Goal: Find specific page/section: Find specific page/section

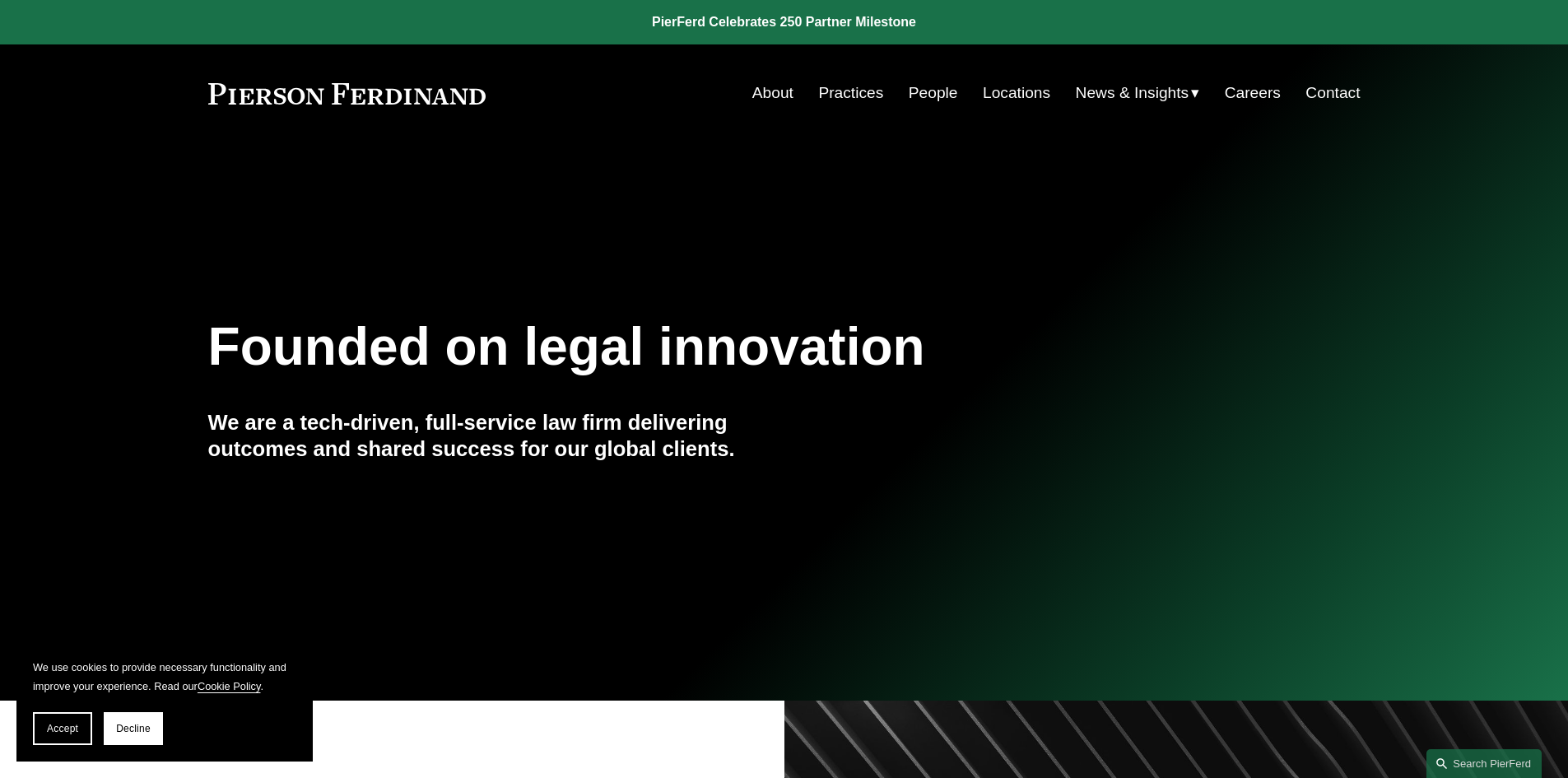
click at [925, 97] on link "People" at bounding box center [934, 92] width 50 height 32
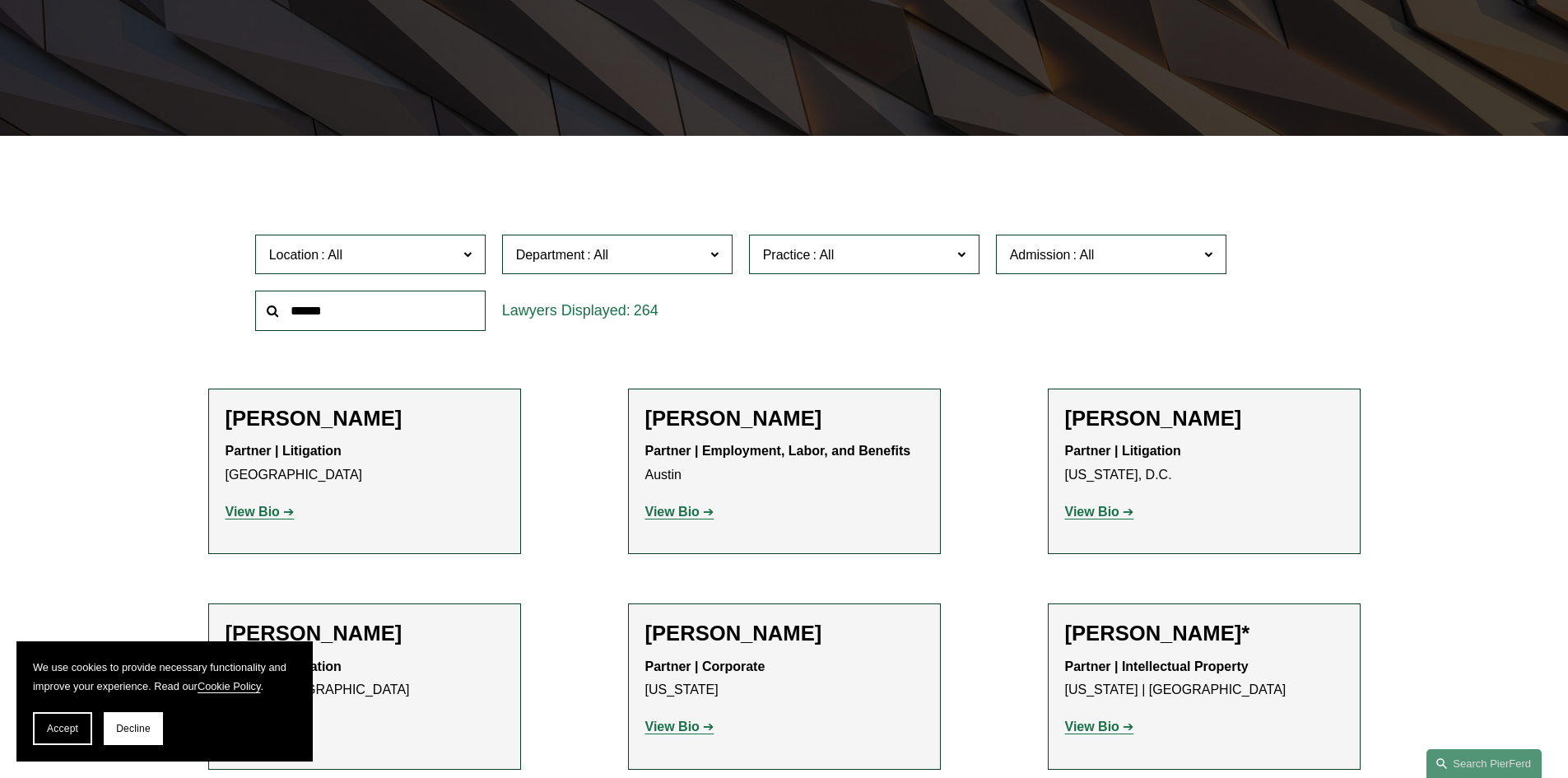
scroll to position [411, 0]
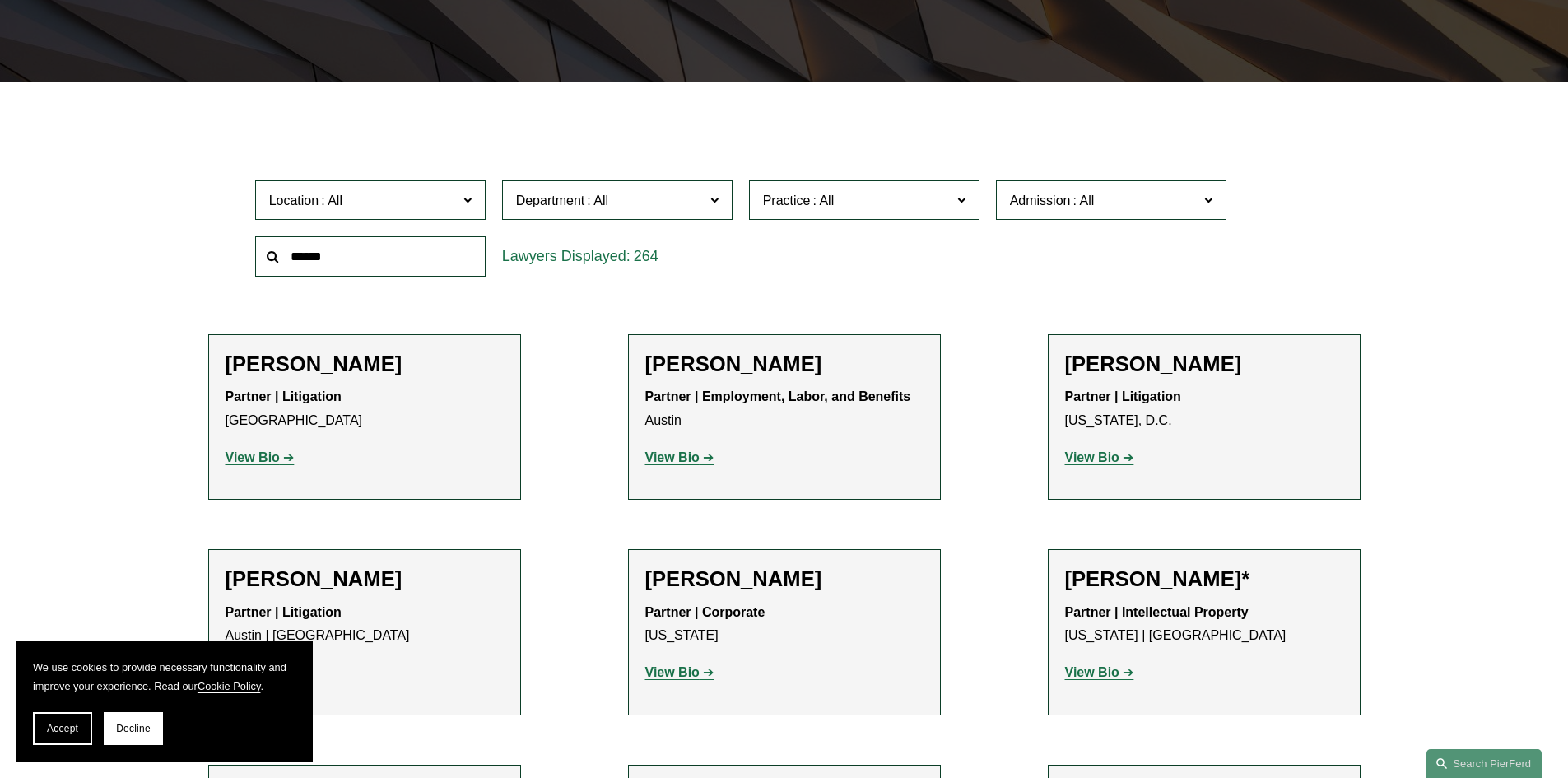
click at [400, 261] on input "text" at bounding box center [370, 256] width 231 height 40
type input "****"
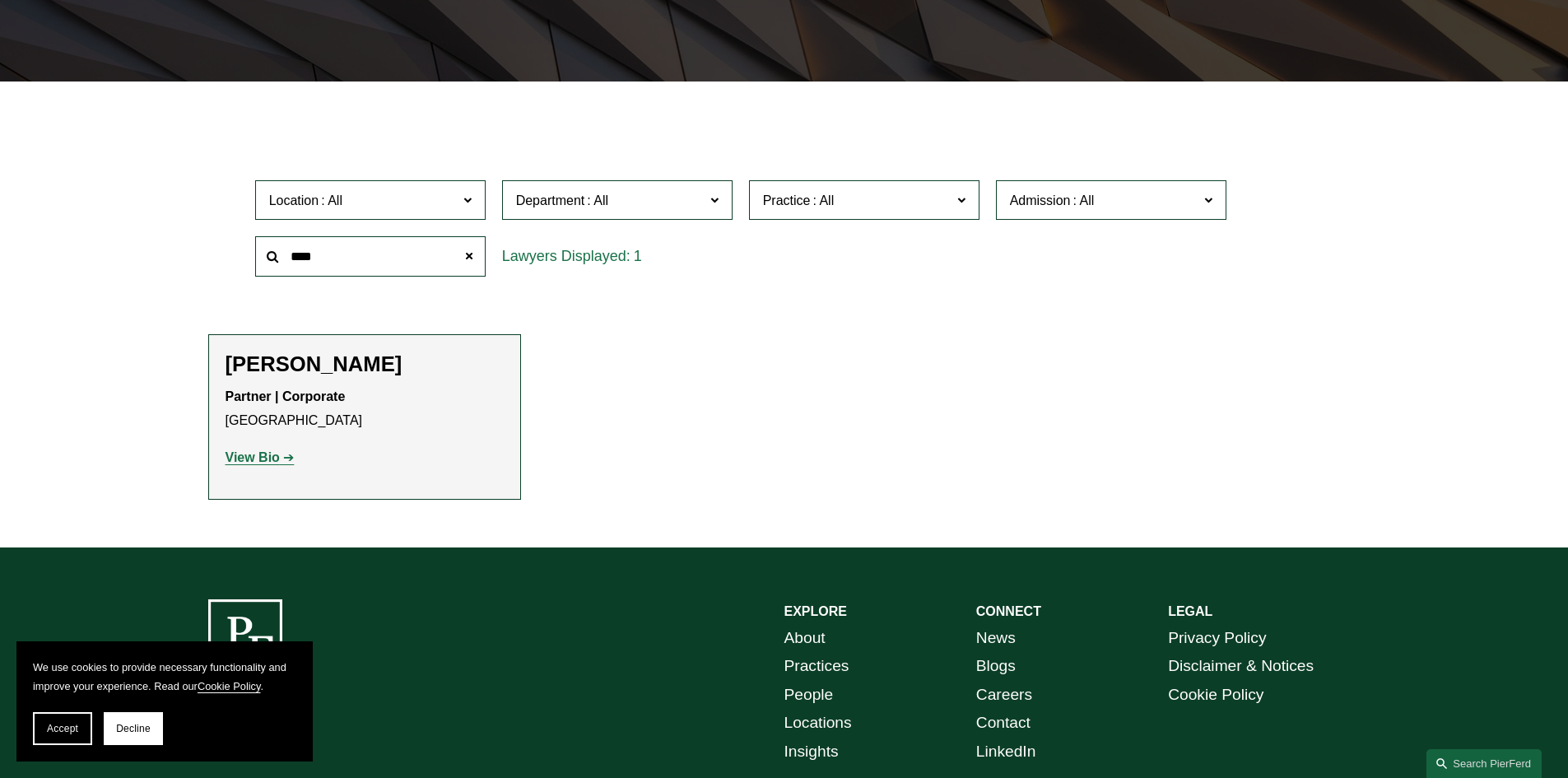
click at [284, 457] on link "View Bio" at bounding box center [260, 457] width 69 height 14
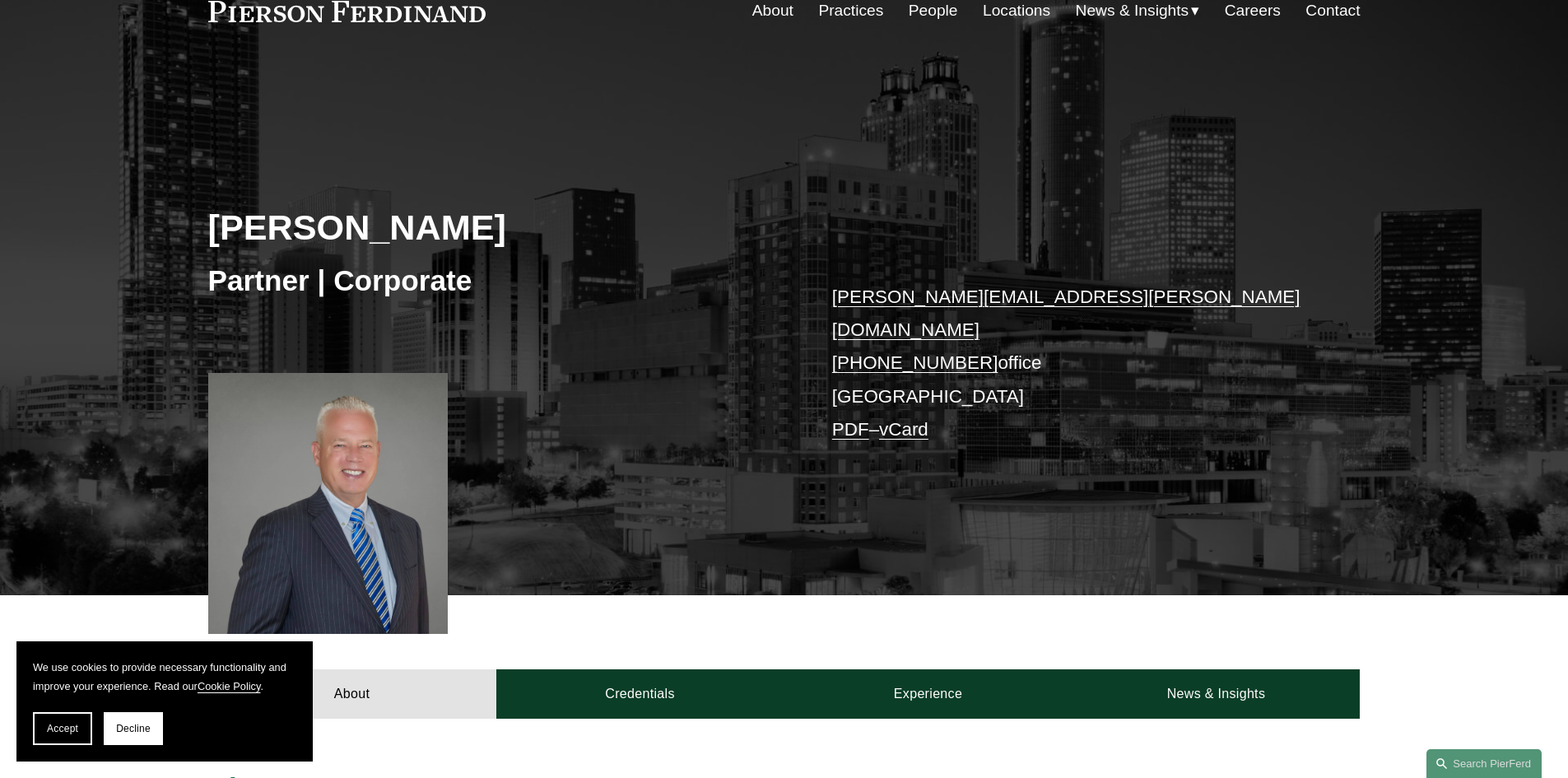
scroll to position [165, 0]
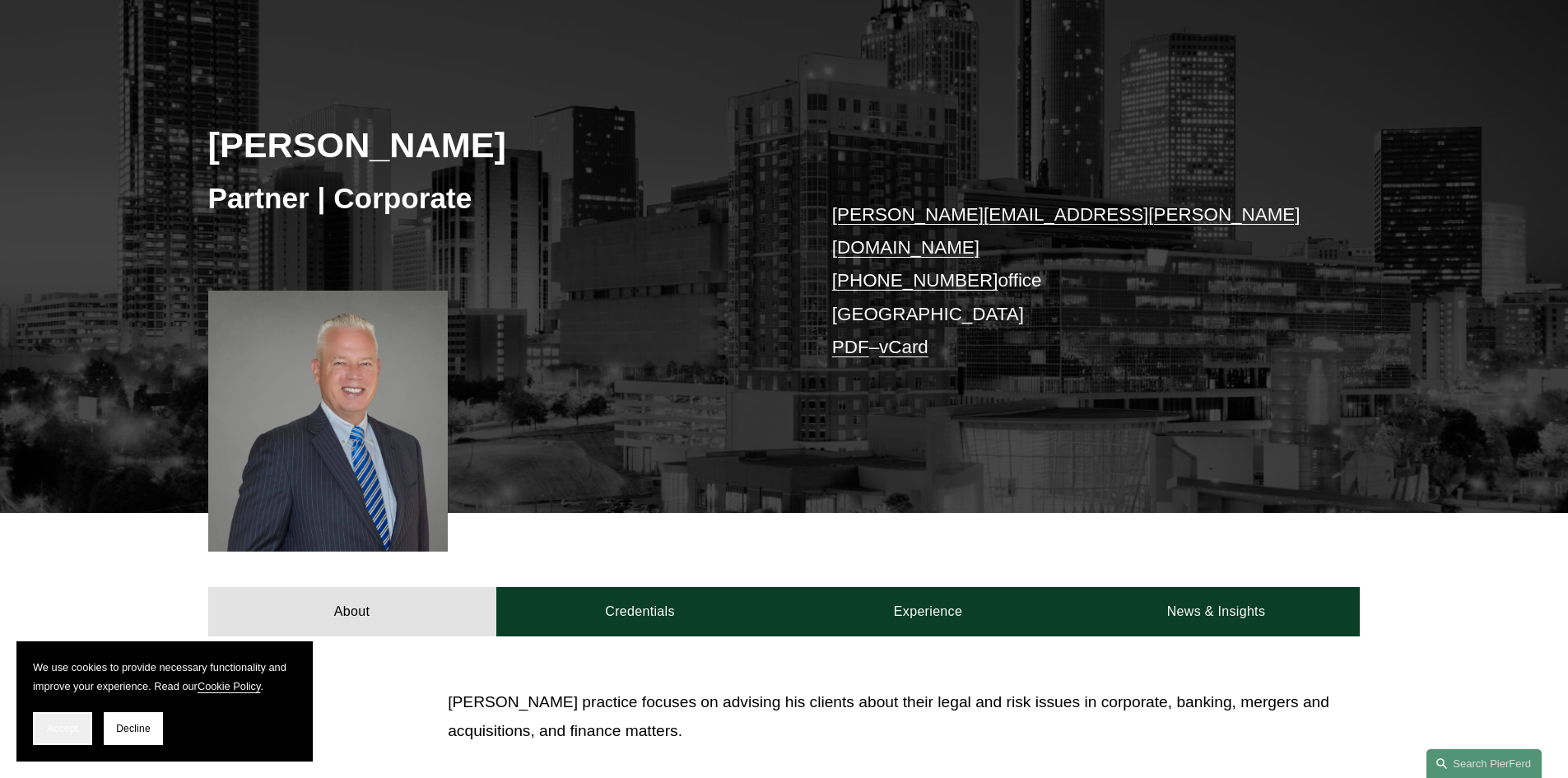
click at [46, 734] on button "Accept" at bounding box center [62, 728] width 59 height 33
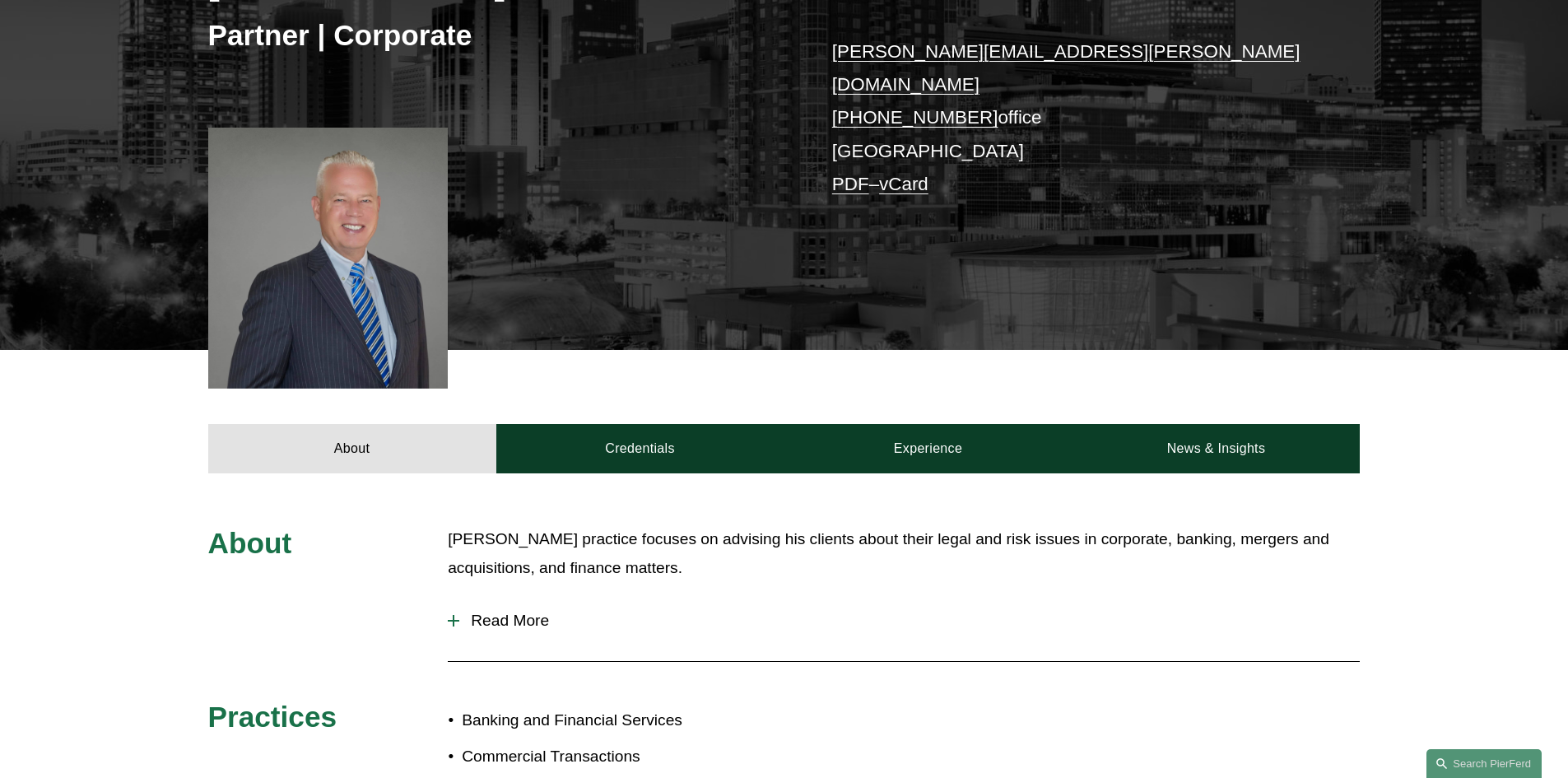
scroll to position [329, 0]
